Goal: Information Seeking & Learning: Learn about a topic

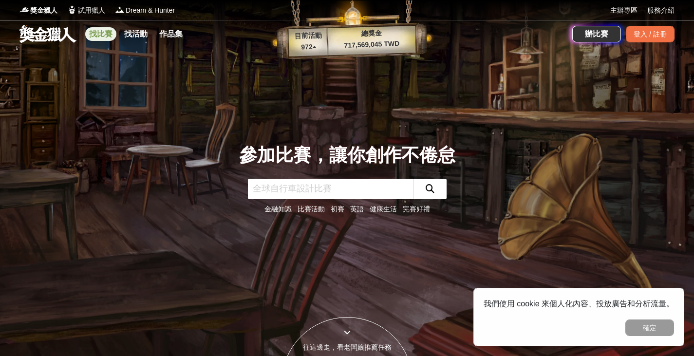
click at [105, 38] on link "找比賽" at bounding box center [100, 34] width 31 height 14
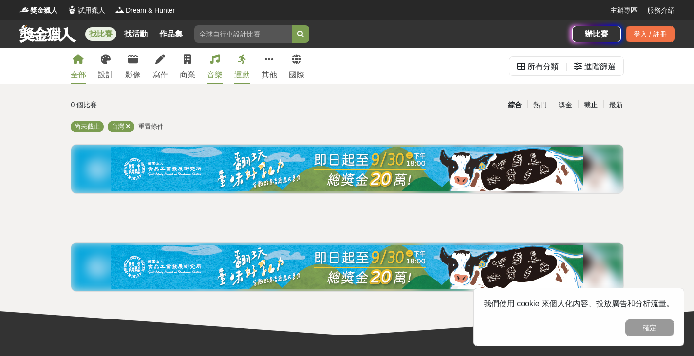
click at [210, 63] on icon at bounding box center [215, 60] width 10 height 10
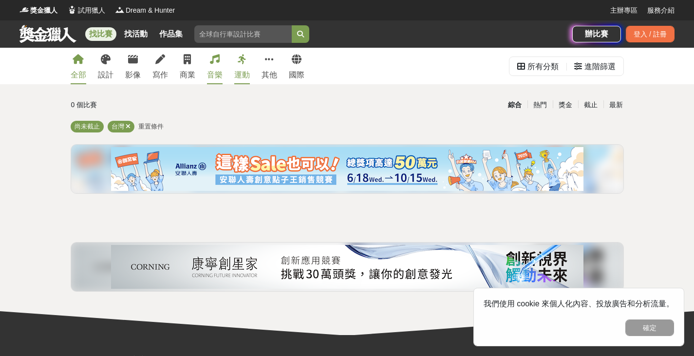
click at [209, 68] on link "音樂" at bounding box center [215, 66] width 16 height 37
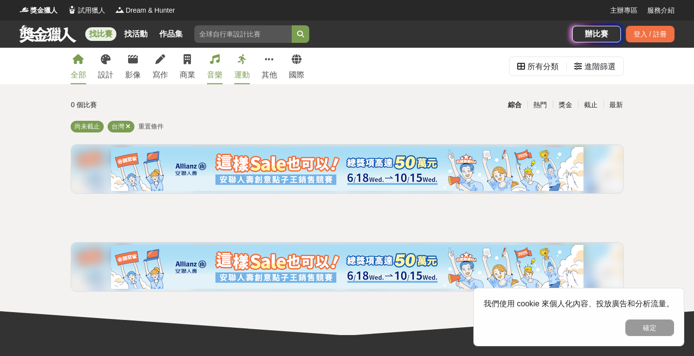
click at [221, 61] on div "全部 設計 影像 寫作 商業 音樂 運動 其他 國際" at bounding box center [188, 66] width 246 height 37
click at [215, 63] on icon at bounding box center [215, 60] width 10 height 10
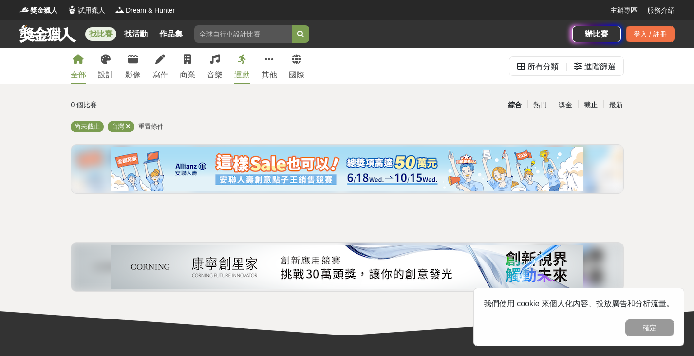
click at [343, 121] on div "尚未截止 台灣 重置條件" at bounding box center [347, 129] width 553 height 16
click at [215, 68] on link "音樂" at bounding box center [215, 66] width 16 height 37
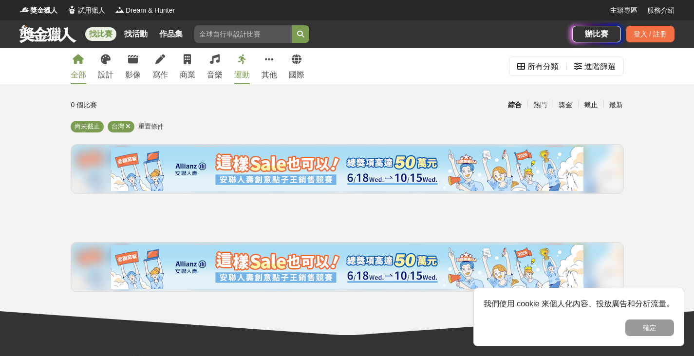
click at [206, 70] on div "全部 設計 影像 寫作 商業 音樂 運動 其他 國際" at bounding box center [188, 66] width 246 height 37
click at [164, 66] on link "寫作" at bounding box center [160, 66] width 16 height 37
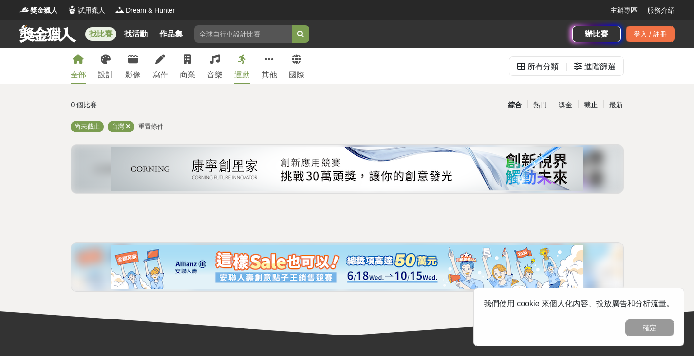
click at [168, 69] on div "全部 設計 影像 寫作 商業 音樂 運動 其他 國際" at bounding box center [188, 66] width 246 height 37
click at [163, 68] on link "寫作" at bounding box center [160, 66] width 16 height 37
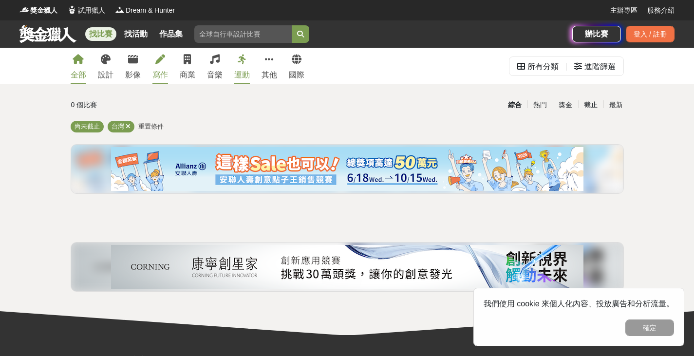
click at [163, 68] on link "寫作" at bounding box center [160, 66] width 16 height 37
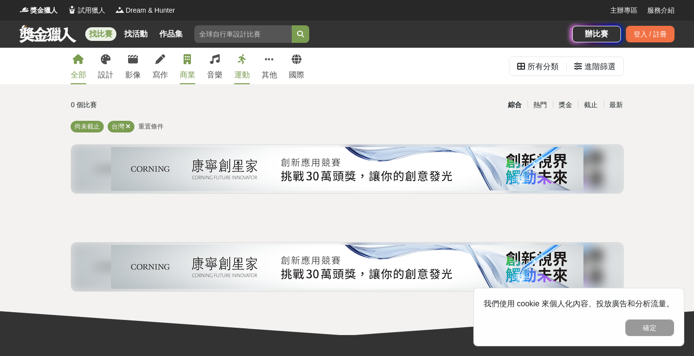
click at [186, 67] on link "商業" at bounding box center [188, 66] width 16 height 37
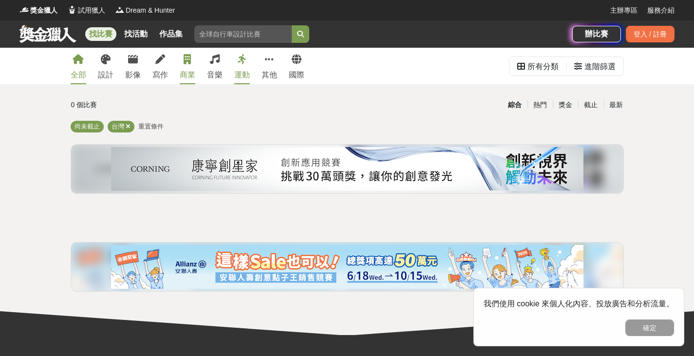
click at [186, 67] on link "商業" at bounding box center [188, 66] width 16 height 37
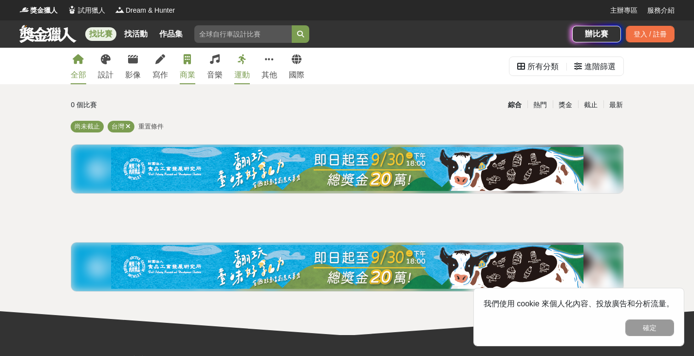
click at [186, 67] on link "商業" at bounding box center [188, 66] width 16 height 37
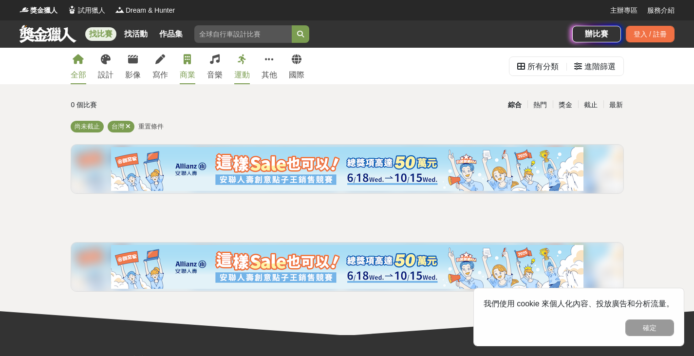
click at [186, 67] on link "商業" at bounding box center [188, 66] width 16 height 37
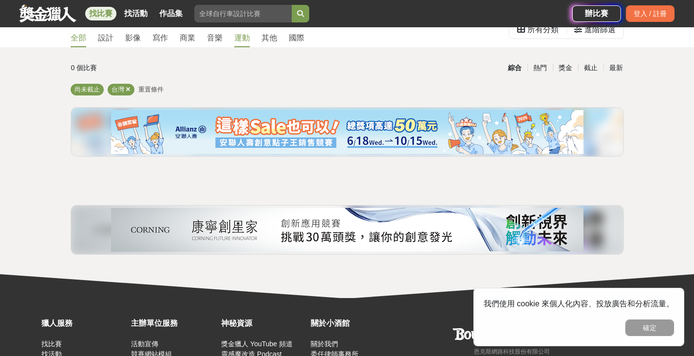
scroll to position [49, 0]
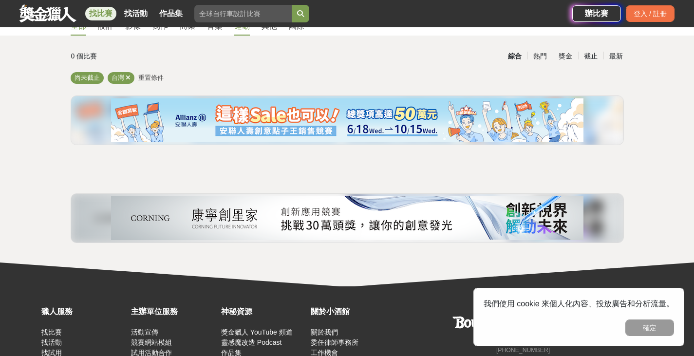
click at [637, 325] on button "確定" at bounding box center [650, 328] width 49 height 17
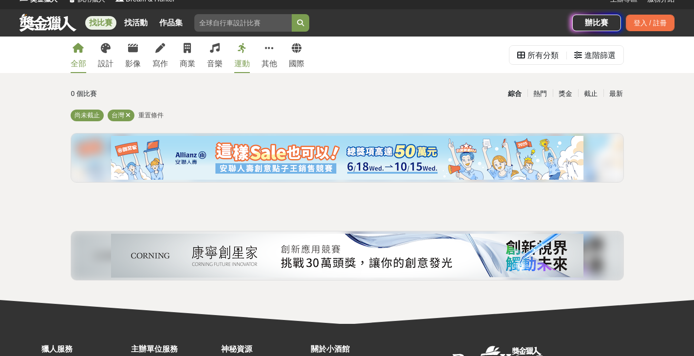
scroll to position [0, 0]
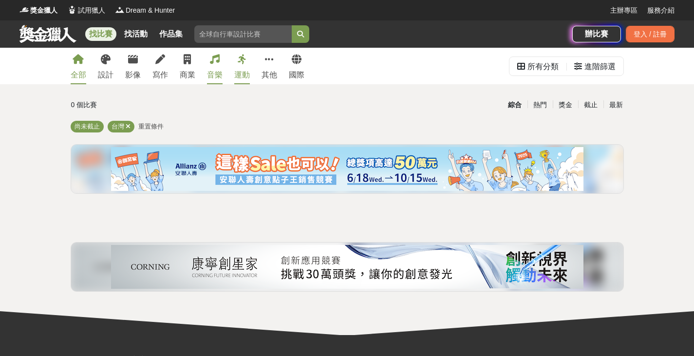
click at [215, 66] on link "音樂" at bounding box center [215, 66] width 16 height 37
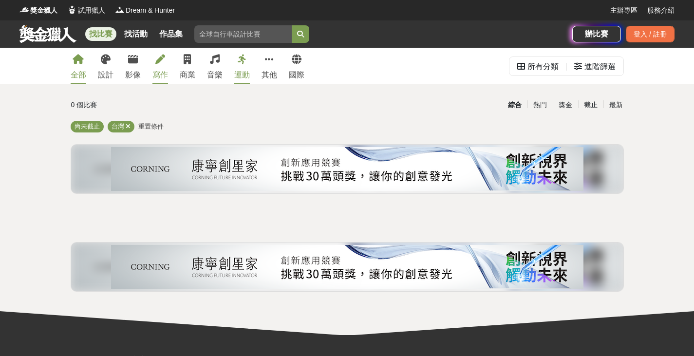
click at [166, 65] on link "寫作" at bounding box center [160, 66] width 16 height 37
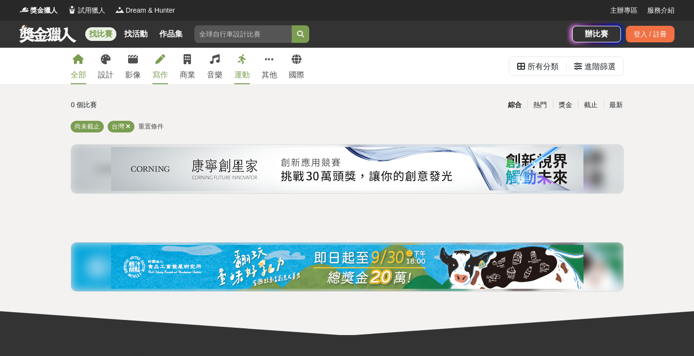
click at [165, 64] on link "寫作" at bounding box center [160, 66] width 16 height 37
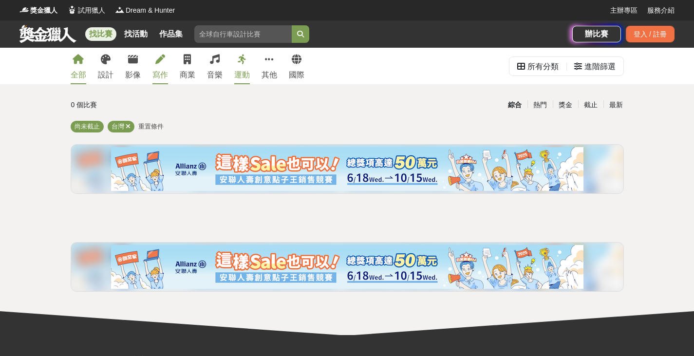
click at [165, 64] on link "寫作" at bounding box center [160, 66] width 16 height 37
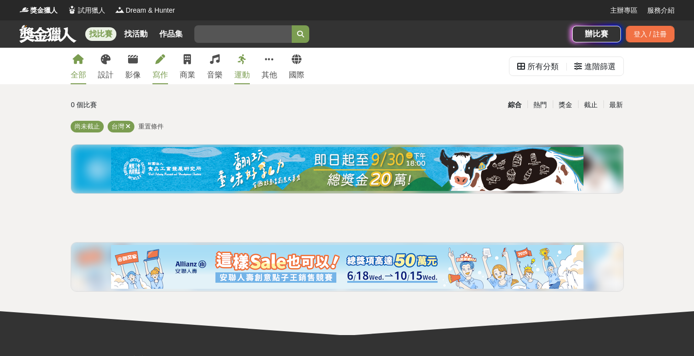
click at [157, 67] on link "寫作" at bounding box center [160, 66] width 16 height 37
click at [151, 63] on div "全部 設計 影像 寫作 商業 音樂 運動 其他 國際" at bounding box center [188, 66] width 246 height 37
click at [162, 65] on link "寫作" at bounding box center [160, 66] width 16 height 37
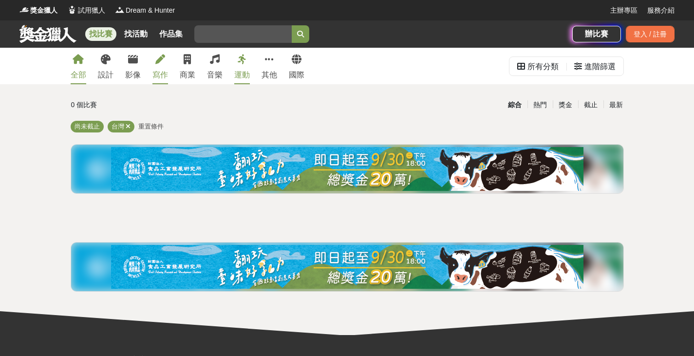
click at [162, 65] on link "寫作" at bounding box center [160, 66] width 16 height 37
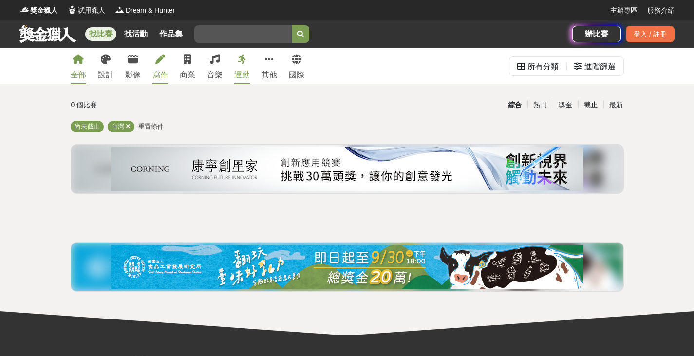
click at [162, 65] on link "寫作" at bounding box center [160, 66] width 16 height 37
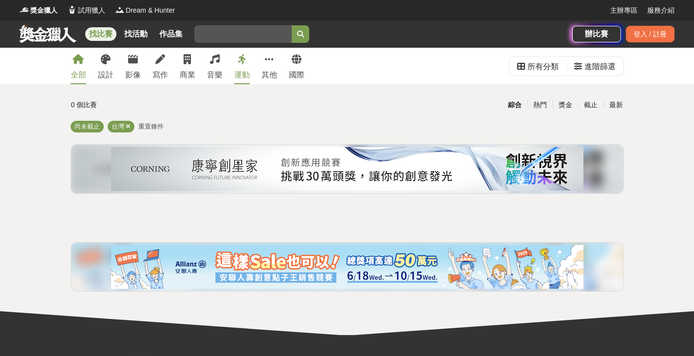
click at [134, 150] on img at bounding box center [347, 169] width 473 height 44
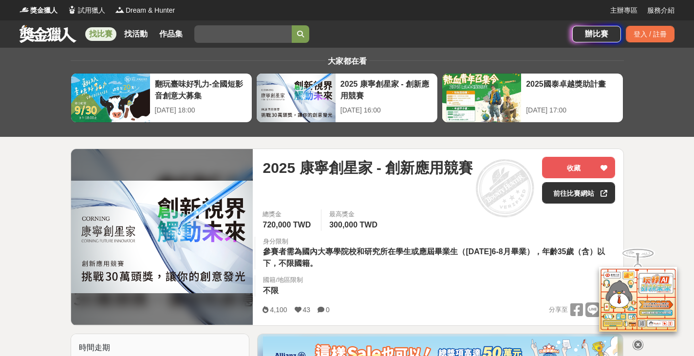
click at [110, 30] on link "找比賽" at bounding box center [100, 34] width 31 height 14
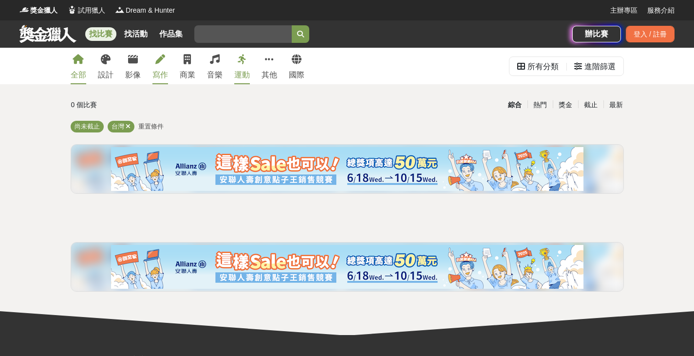
click at [154, 76] on div "寫作" at bounding box center [160, 75] width 16 height 12
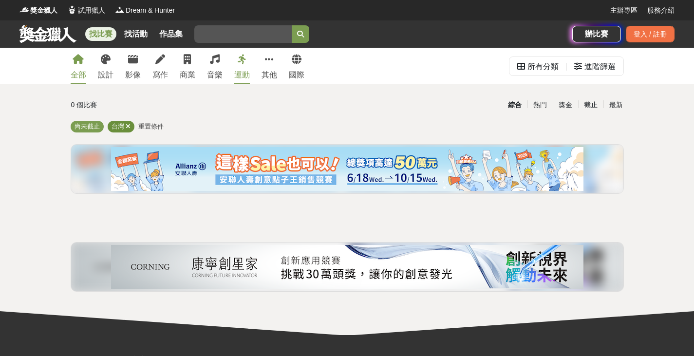
click at [130, 125] on icon at bounding box center [128, 126] width 5 height 6
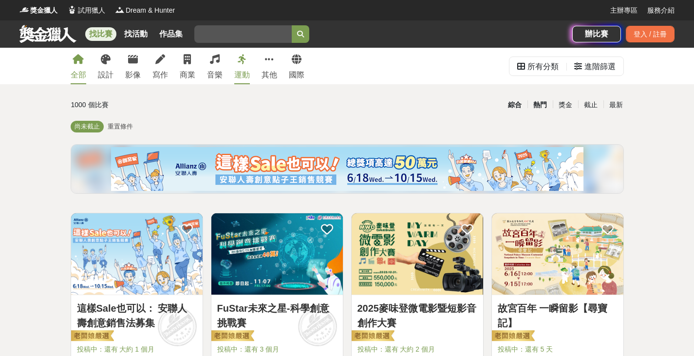
click at [541, 102] on div "熱門" at bounding box center [540, 104] width 25 height 17
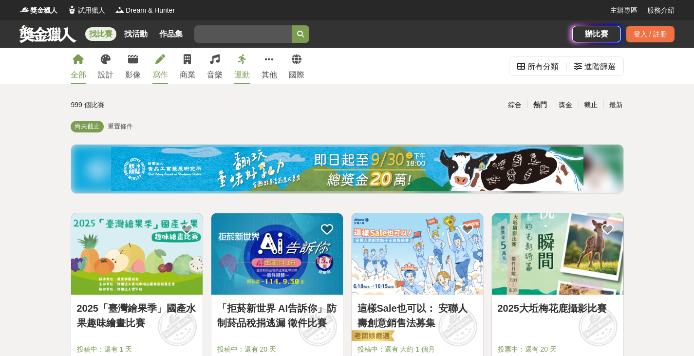
click at [160, 64] on icon at bounding box center [160, 60] width 10 height 10
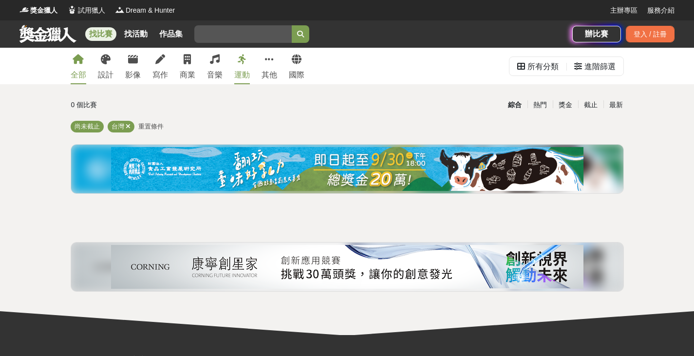
click at [66, 35] on link at bounding box center [48, 33] width 59 height 19
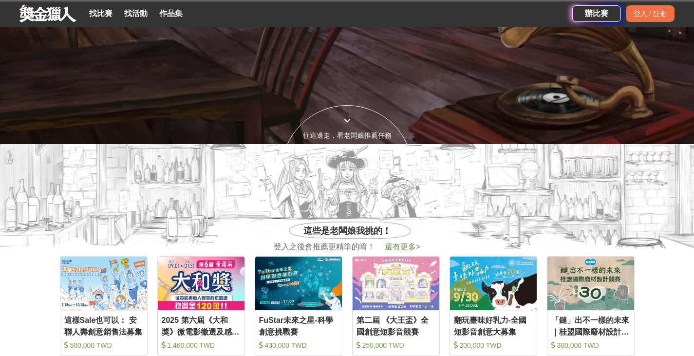
scroll to position [341, 0]
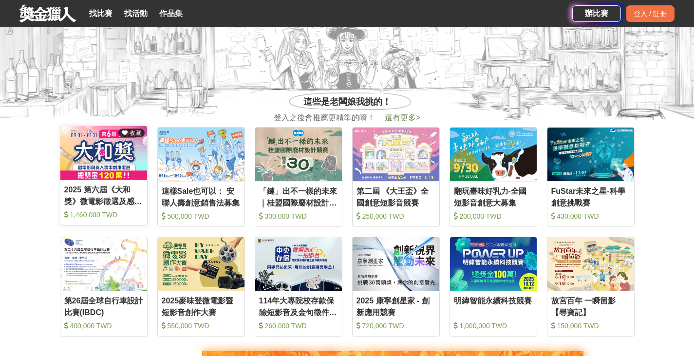
click at [111, 191] on div "2025 第六屆《大和獎》微電影徵選及感人實事分享" at bounding box center [103, 195] width 79 height 22
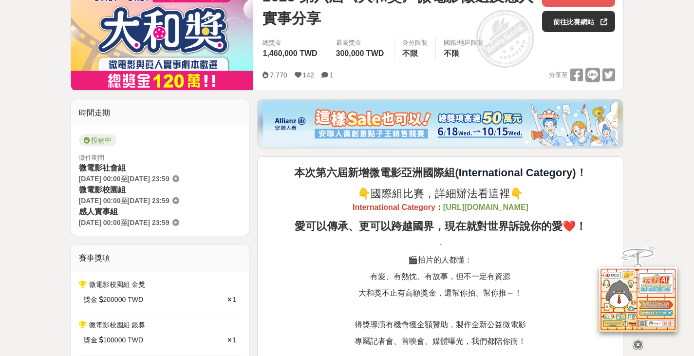
scroll to position [341, 0]
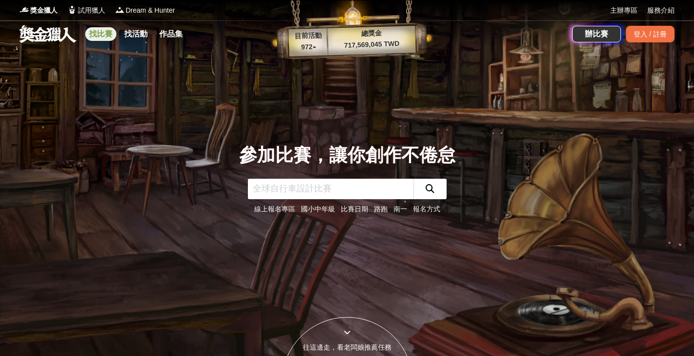
click at [98, 32] on link "找比賽" at bounding box center [100, 34] width 31 height 14
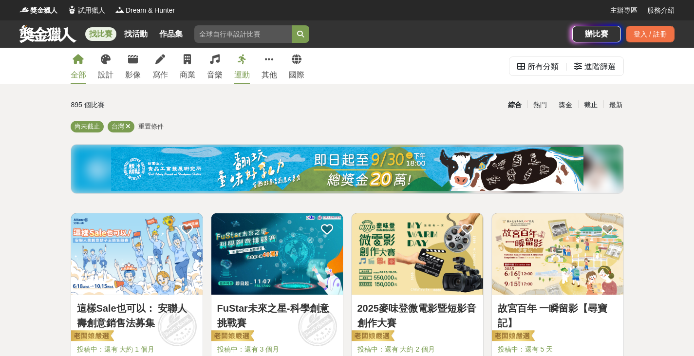
drag, startPoint x: 101, startPoint y: 19, endPoint x: 386, endPoint y: 102, distance: 297.1
click at [386, 102] on div "綜合 熱門 獎金 截止 最新" at bounding box center [442, 104] width 374 height 17
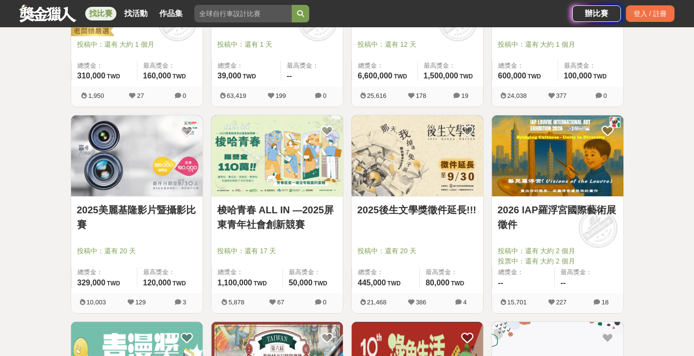
scroll to position [974, 0]
